Goal: Task Accomplishment & Management: Manage account settings

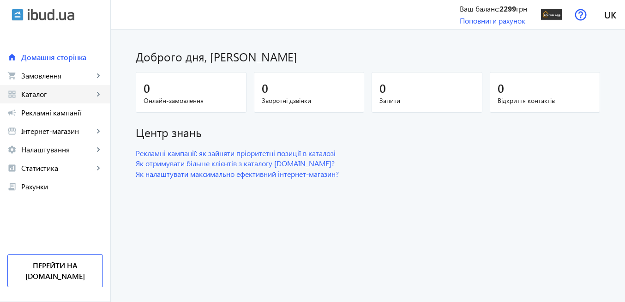
click at [49, 95] on span "Каталог" at bounding box center [57, 94] width 72 height 9
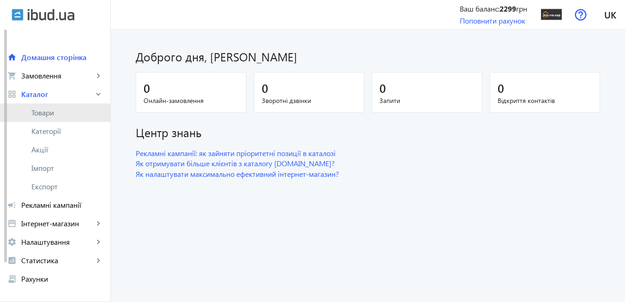
click at [66, 113] on span "Товари" at bounding box center [67, 112] width 72 height 9
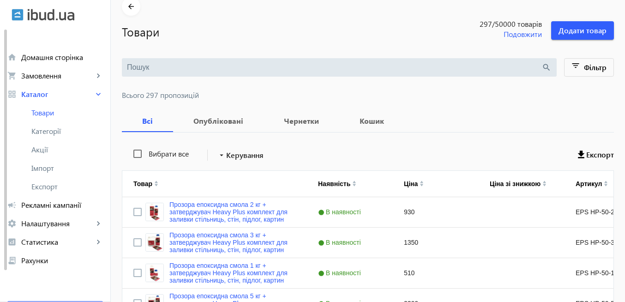
scroll to position [55, 0]
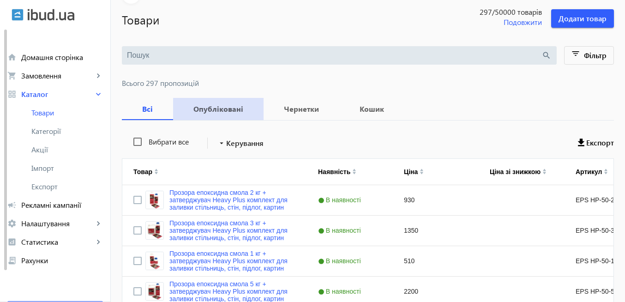
click at [224, 109] on b "Опубліковані" at bounding box center [218, 108] width 68 height 7
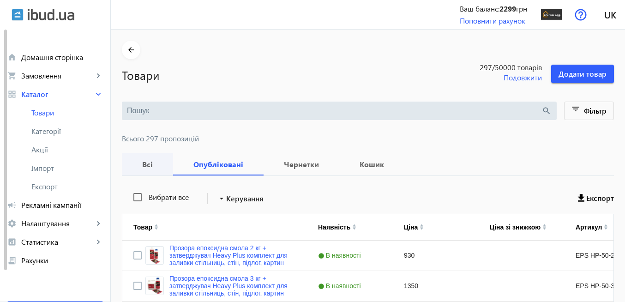
click at [143, 163] on b "Всі" at bounding box center [147, 164] width 29 height 7
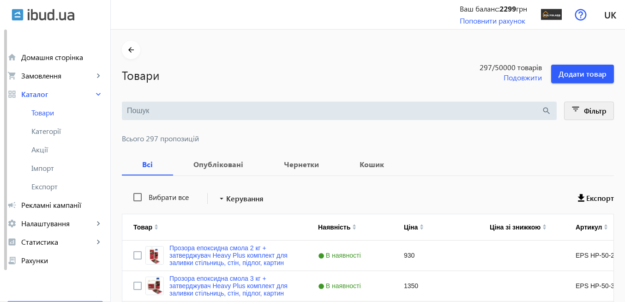
click at [573, 112] on mat-icon "filter_list" at bounding box center [576, 110] width 13 height 13
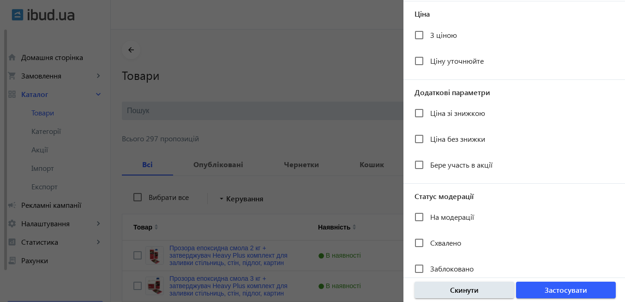
scroll to position [205, 0]
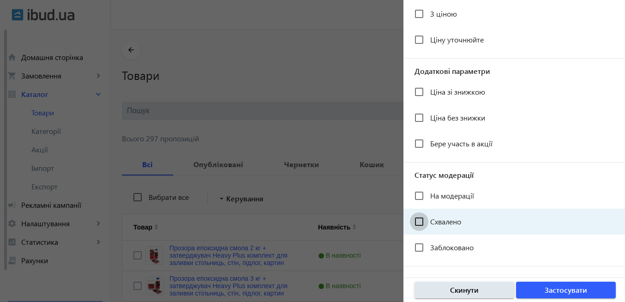
click at [420, 223] on input "Схвалено" at bounding box center [419, 221] width 18 height 18
checkbox input "true"
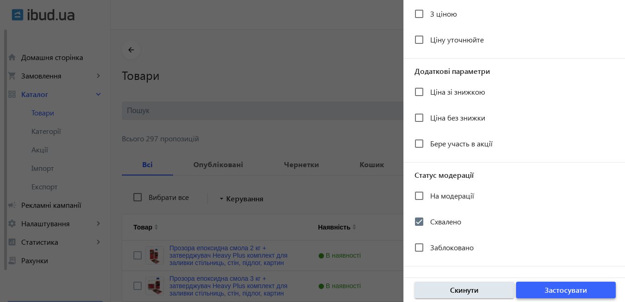
click at [537, 291] on span "button" at bounding box center [566, 290] width 100 height 22
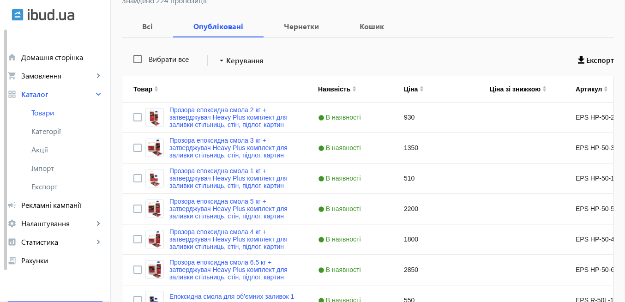
scroll to position [166, 0]
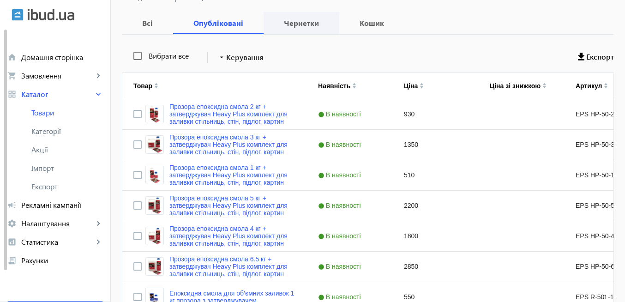
click at [292, 25] on b "Чернетки" at bounding box center [302, 22] width 54 height 7
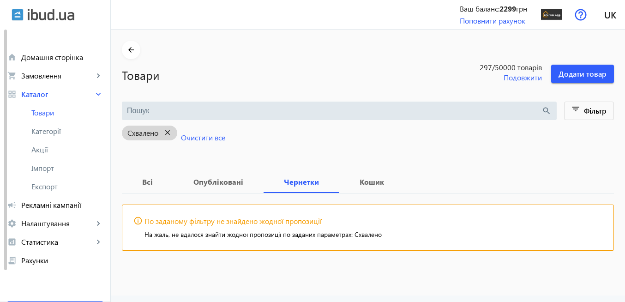
click at [163, 133] on mat-icon "close" at bounding box center [167, 133] width 19 height 12
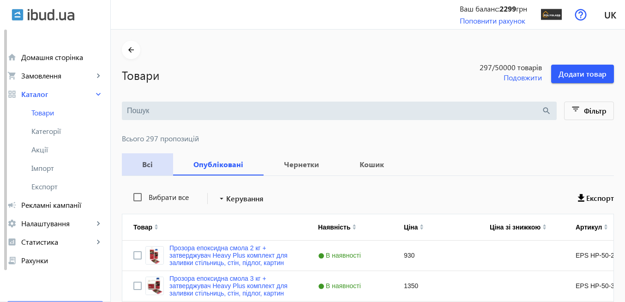
click at [144, 167] on b "Всі" at bounding box center [147, 164] width 29 height 7
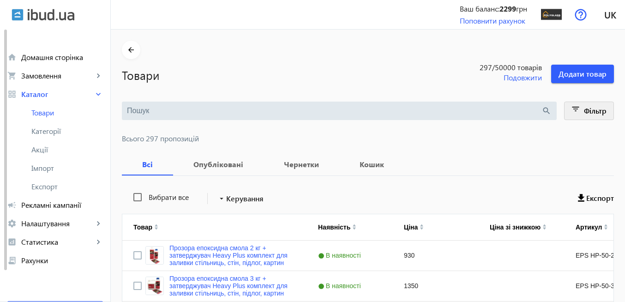
click at [573, 111] on mat-icon "filter_list" at bounding box center [576, 110] width 13 height 13
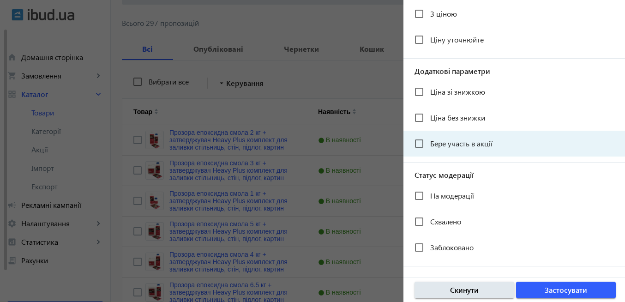
scroll to position [222, 0]
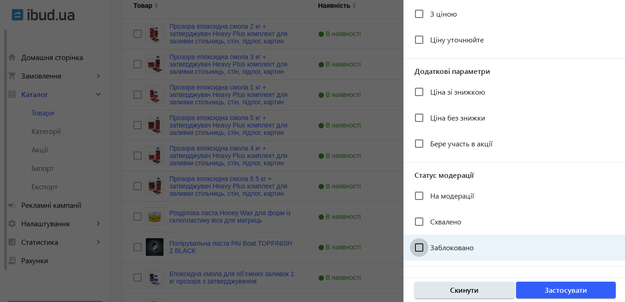
click at [422, 246] on input "Заблоковано" at bounding box center [419, 247] width 18 height 18
checkbox input "true"
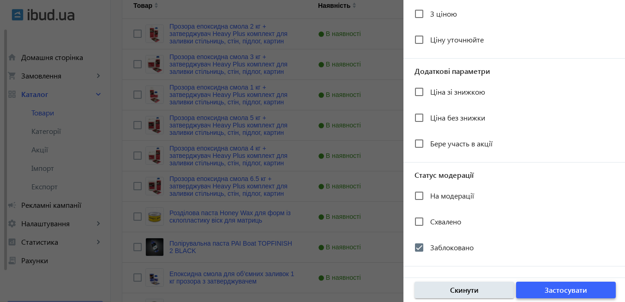
click at [556, 294] on span "Застосувати" at bounding box center [566, 290] width 42 height 10
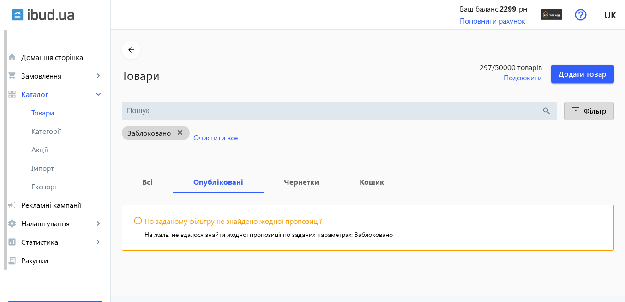
click at [178, 132] on mat-icon "close" at bounding box center [180, 133] width 19 height 12
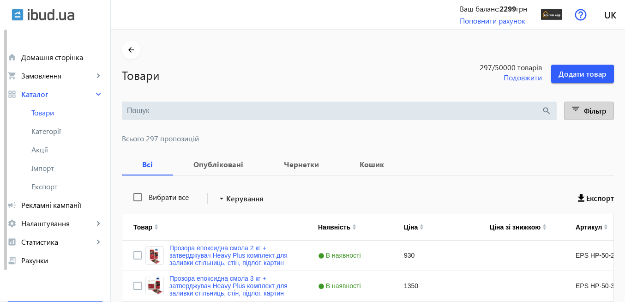
click at [573, 113] on mat-icon "filter_list" at bounding box center [576, 110] width 13 height 13
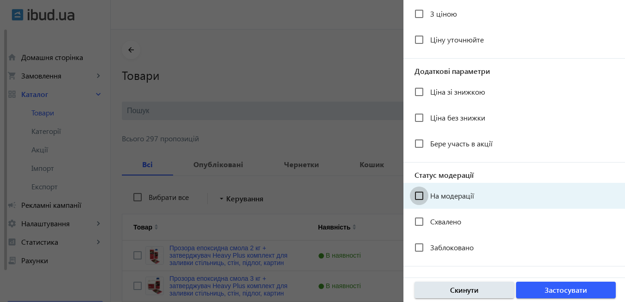
click at [422, 195] on input "На модерації" at bounding box center [419, 196] width 18 height 18
checkbox input "true"
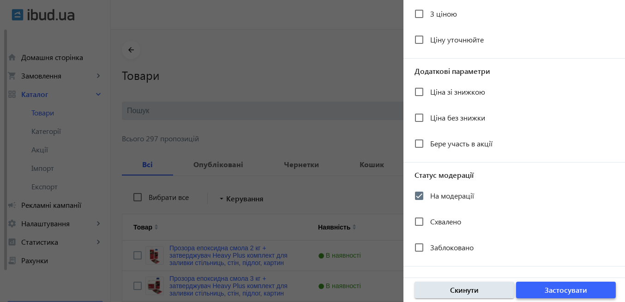
click at [563, 290] on span "Застосувати" at bounding box center [566, 290] width 42 height 10
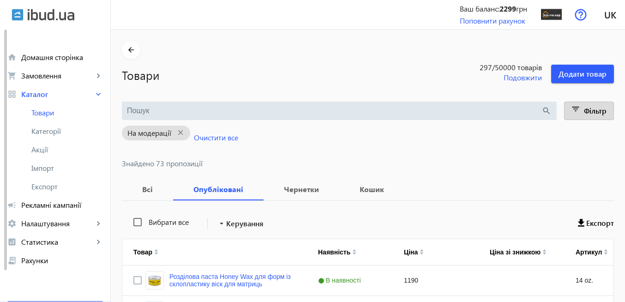
click at [575, 111] on mat-icon "filter_list" at bounding box center [576, 110] width 13 height 13
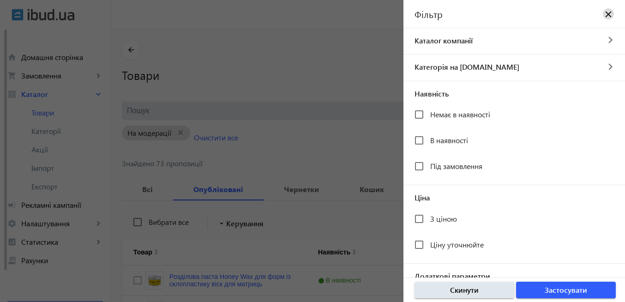
click at [604, 13] on mat-icon "close" at bounding box center [608, 13] width 9 height 9
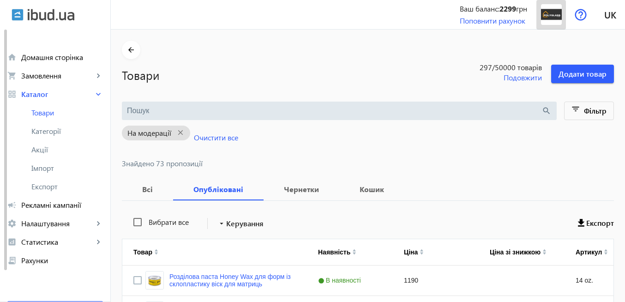
click at [549, 15] on img at bounding box center [551, 14] width 21 height 21
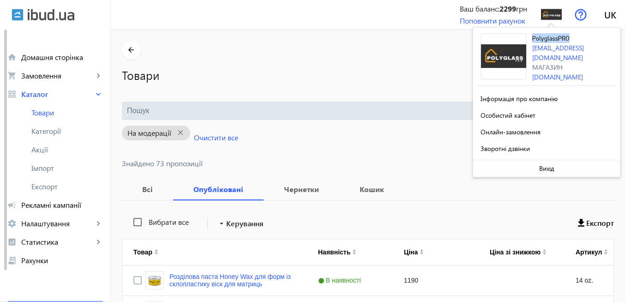
drag, startPoint x: 530, startPoint y: 37, endPoint x: 569, endPoint y: 38, distance: 39.3
click at [569, 38] on div "PolyglassPRO [EMAIL_ADDRESS][DOMAIN_NAME] Магазин [DOMAIN_NAME]" at bounding box center [546, 59] width 139 height 52
copy span "PolyglassPRO"
click at [174, 132] on mat-icon "close" at bounding box center [180, 133] width 19 height 12
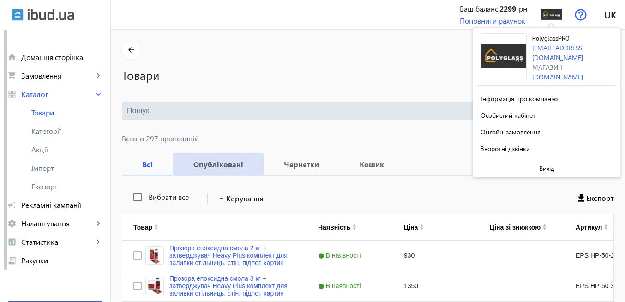
click at [223, 166] on b "Опубліковані" at bounding box center [218, 164] width 68 height 7
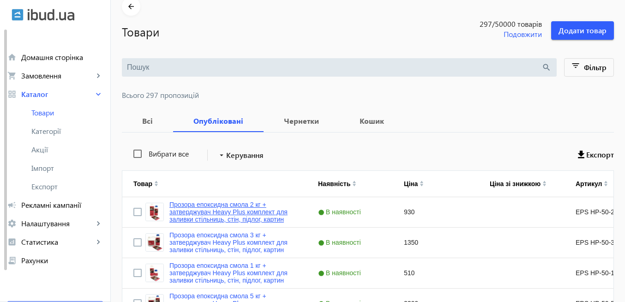
scroll to position [55, 0]
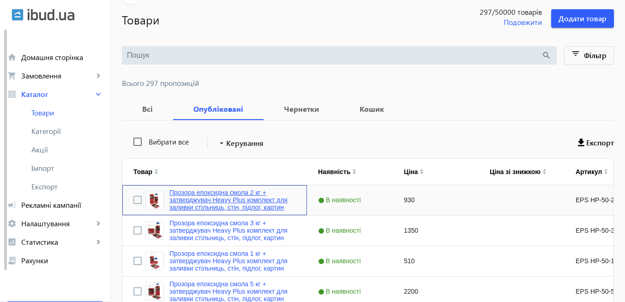
click at [246, 201] on link "Прозора епоксидна смола 2 кг + затверджувач Heavy Plus комплект для заливки сті…" at bounding box center [232, 200] width 127 height 22
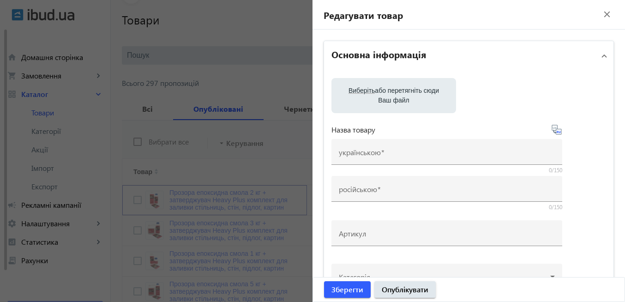
type input "Прозора епоксидна смола 2 кг + затверджувач Heavy Plus комплект для заливки сті…"
type input "Прозрачная эпоксидная смола 2 кг + отвердитель Heavy Plus комплект для заливки …"
type input "EPS HP-50-2"
type input "930"
type input "1"
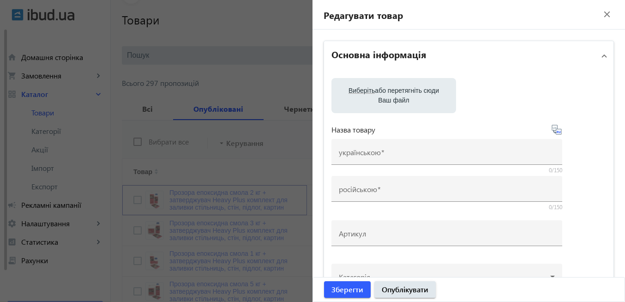
type input "100"
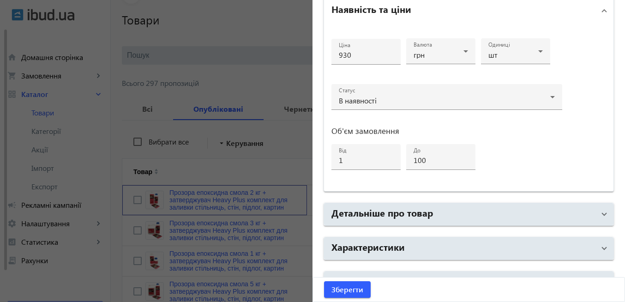
scroll to position [469, 0]
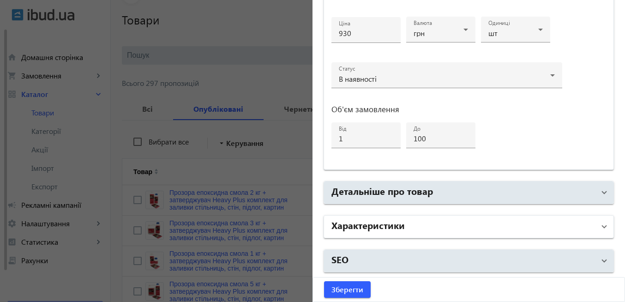
click at [602, 230] on mat-expansion-panel-header "Характеристики" at bounding box center [468, 227] width 289 height 22
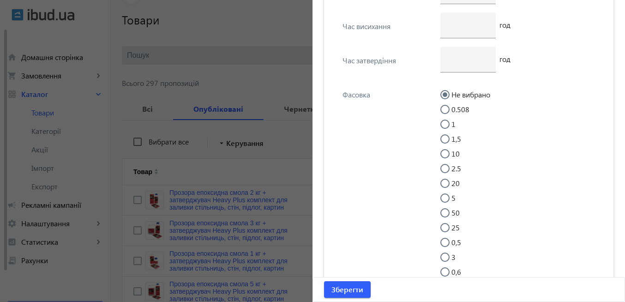
scroll to position [1964, 0]
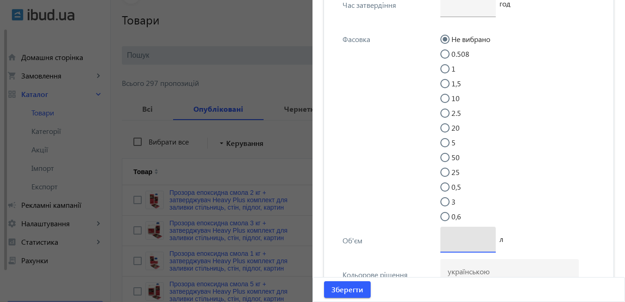
click at [458, 241] on input "number" at bounding box center [468, 239] width 41 height 10
type input "-2"
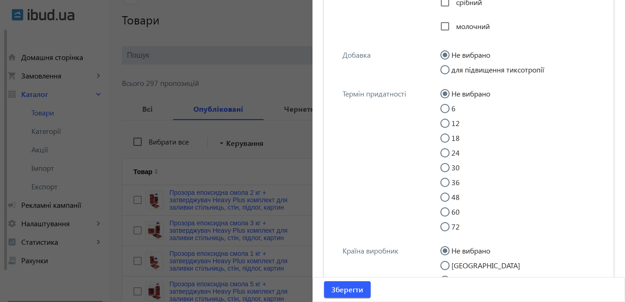
scroll to position [2463, 0]
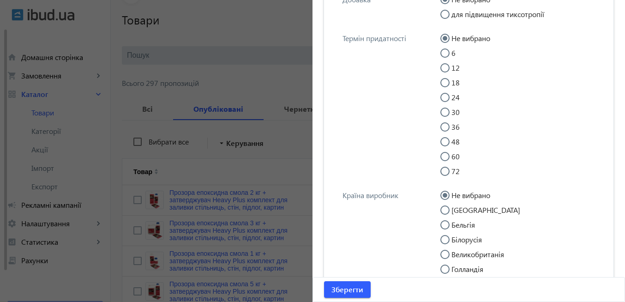
click at [443, 169] on input "72" at bounding box center [449, 176] width 18 height 18
radio input "true"
click at [443, 40] on input "Не вибрано" at bounding box center [449, 43] width 18 height 18
radio input "true"
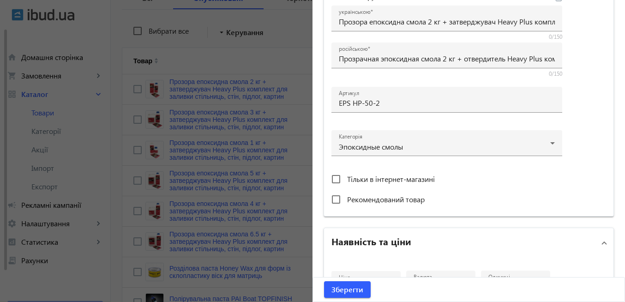
scroll to position [0, 0]
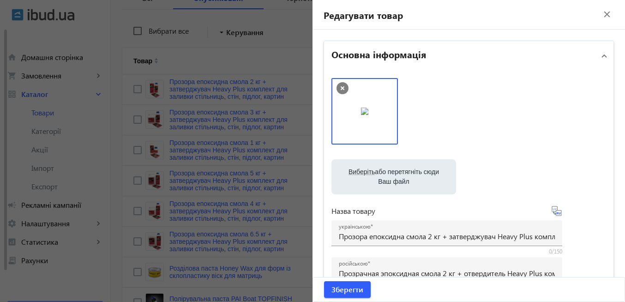
click at [600, 13] on mat-icon "close" at bounding box center [607, 14] width 14 height 14
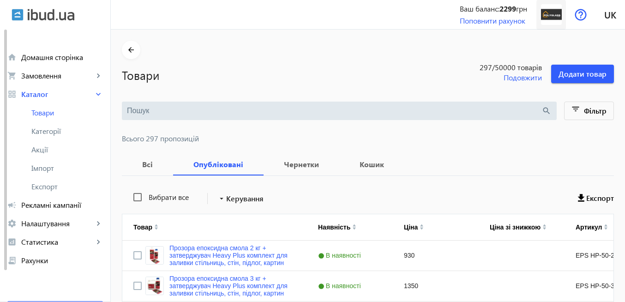
click at [558, 18] on img at bounding box center [551, 14] width 21 height 21
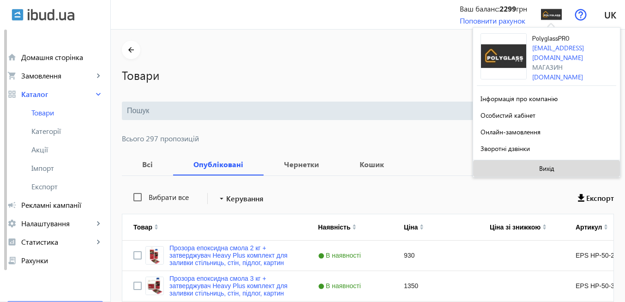
click at [555, 166] on span at bounding box center [546, 168] width 147 height 22
